Goal: Information Seeking & Learning: Learn about a topic

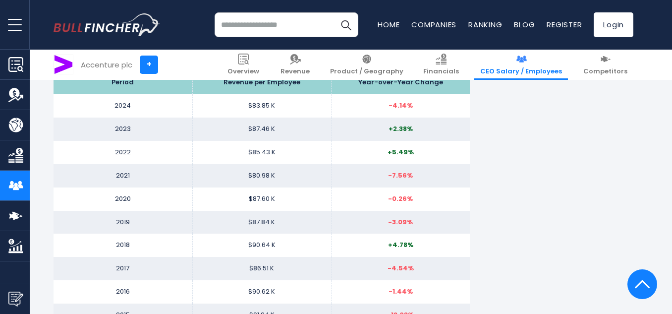
scroll to position [1052, 0]
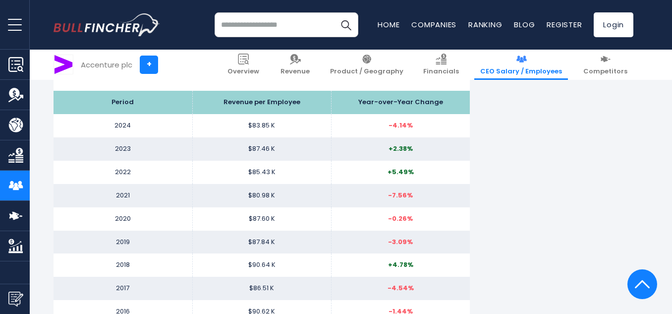
click at [297, 24] on input "search" at bounding box center [286, 24] width 144 height 25
type input "***"
click at [333, 12] on button "Search" at bounding box center [345, 24] width 25 height 25
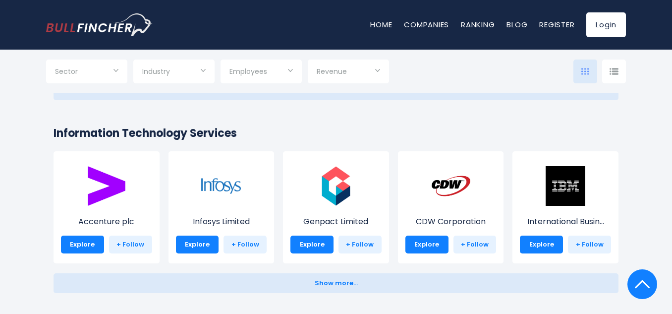
scroll to position [1024, 0]
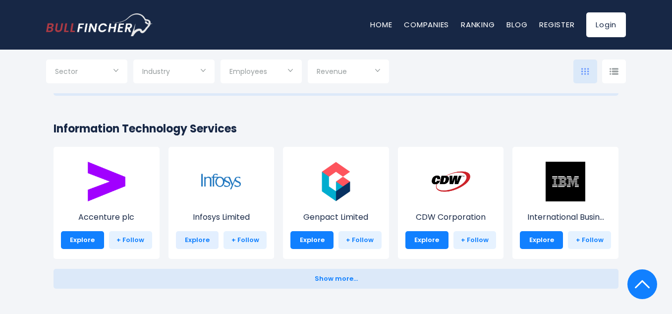
click at [197, 237] on link "Explore" at bounding box center [197, 240] width 43 height 18
click at [196, 237] on link "Explore" at bounding box center [197, 240] width 43 height 18
click at [195, 237] on link "Explore" at bounding box center [197, 240] width 43 height 18
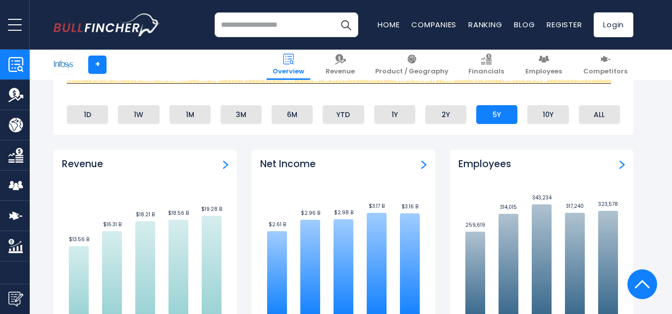
scroll to position [601, 0]
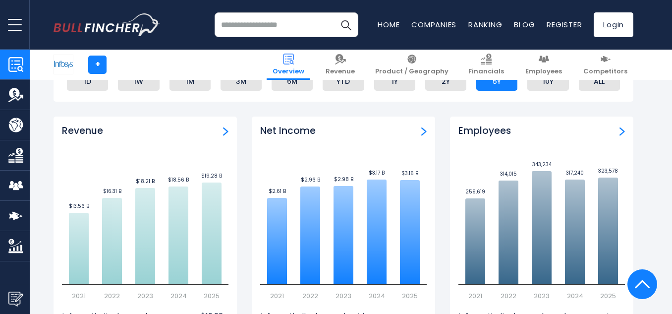
click at [300, 29] on input "search" at bounding box center [286, 24] width 144 height 25
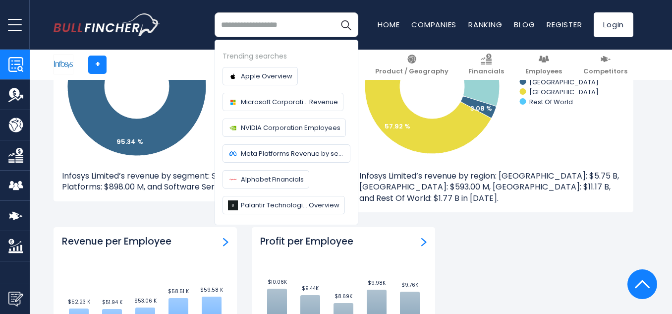
scroll to position [994, 0]
